Goal: Find specific page/section: Find specific page/section

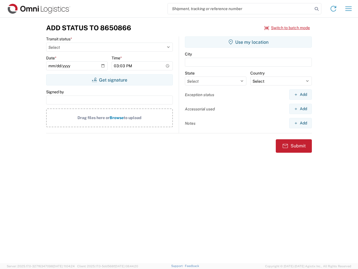
click at [240, 9] on input "search" at bounding box center [240, 8] width 145 height 11
click at [317, 9] on icon at bounding box center [317, 9] width 8 height 8
click at [333, 9] on icon at bounding box center [333, 8] width 9 height 9
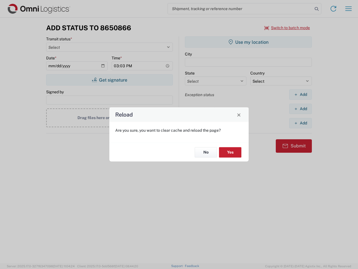
click at [349, 9] on div "Reload Are you sure, you want to clear cache and reload the page? No Yes" at bounding box center [179, 134] width 358 height 269
click at [287, 28] on div "Reload Are you sure, you want to clear cache and reload the page? No Yes" at bounding box center [179, 134] width 358 height 269
click at [109, 80] on div "Reload Are you sure, you want to clear cache and reload the page? No Yes" at bounding box center [179, 134] width 358 height 269
click at [248, 42] on div "Reload Are you sure, you want to clear cache and reload the page? No Yes" at bounding box center [179, 134] width 358 height 269
click at [300, 94] on div "Reload Are you sure, you want to clear cache and reload the page? No Yes" at bounding box center [179, 134] width 358 height 269
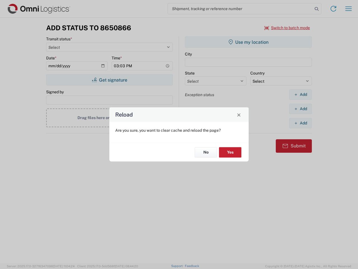
click at [300, 109] on div "Reload Are you sure, you want to clear cache and reload the page? No Yes" at bounding box center [179, 134] width 358 height 269
click at [300, 123] on div "Reload Are you sure, you want to clear cache and reload the page? No Yes" at bounding box center [179, 134] width 358 height 269
